Goal: Information Seeking & Learning: Stay updated

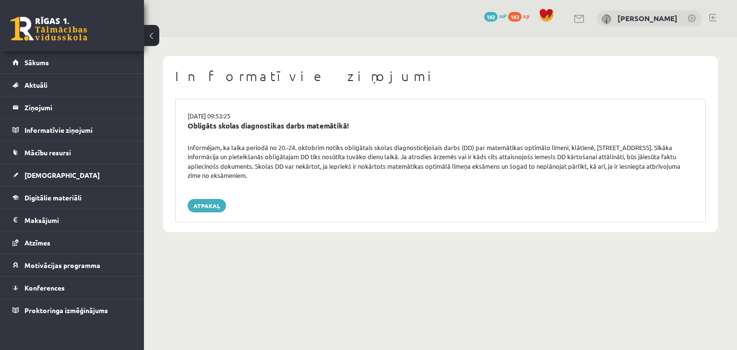
click at [67, 20] on link at bounding box center [49, 29] width 77 height 24
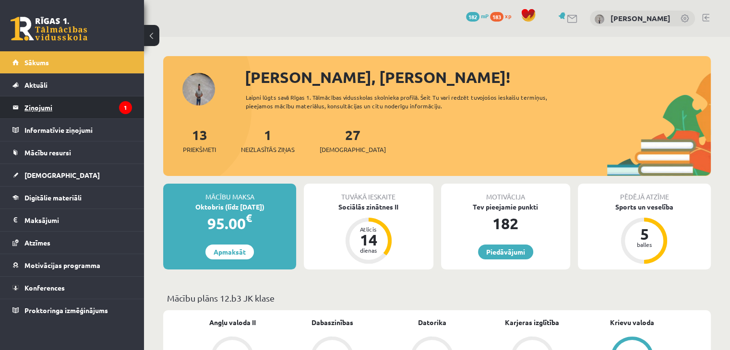
click at [33, 108] on legend "Ziņojumi 1" at bounding box center [78, 107] width 108 height 22
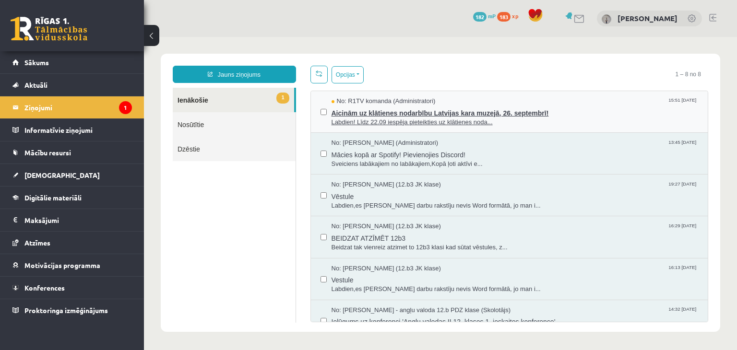
click at [461, 111] on span "Aicinām uz klātienes nodarbību Latvijas kara muzejā, 26. septembrī!" at bounding box center [515, 112] width 367 height 12
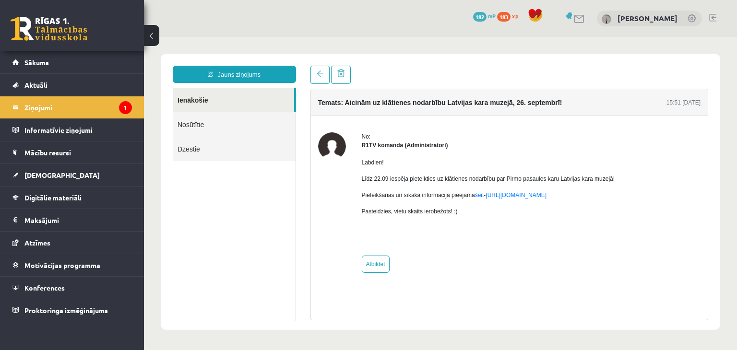
click at [38, 112] on legend "Ziņojumi 1" at bounding box center [78, 107] width 108 height 22
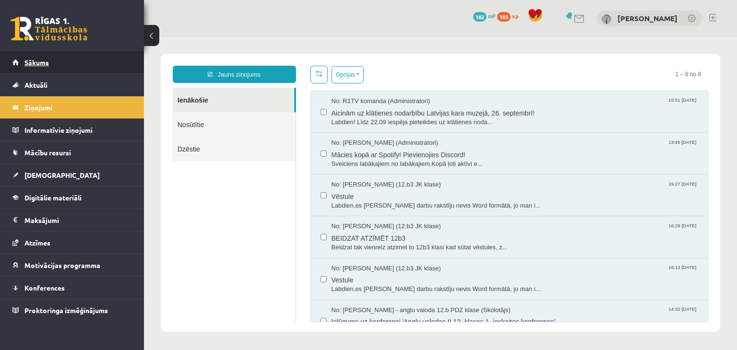
click at [32, 60] on span "Sākums" at bounding box center [36, 62] width 24 height 9
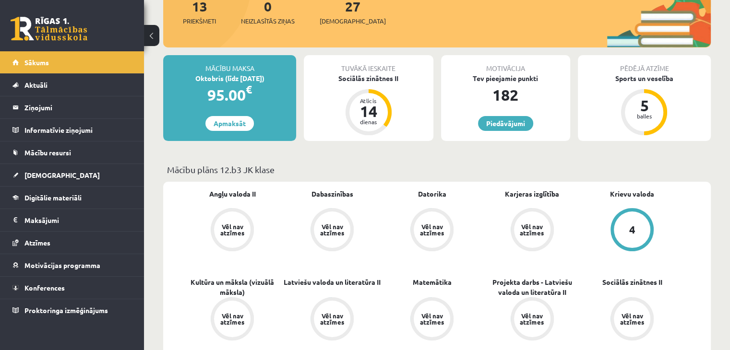
scroll to position [288, 0]
